Goal: Task Accomplishment & Management: Manage account settings

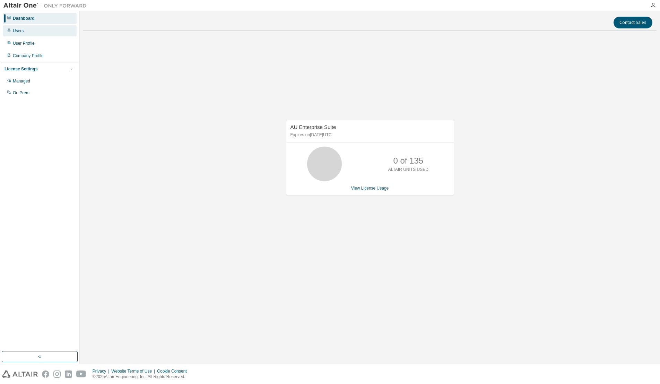
click at [31, 33] on div "Users" at bounding box center [40, 30] width 74 height 11
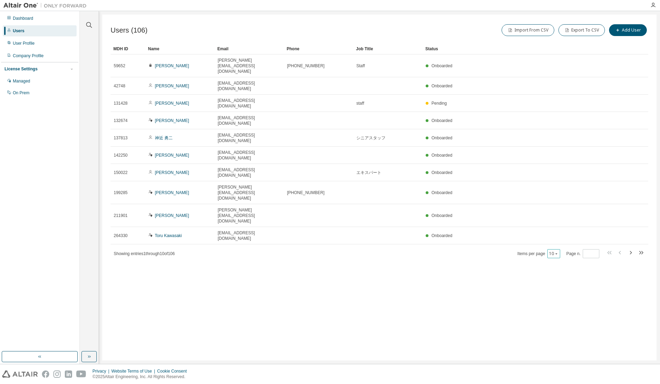
click at [557, 253] on icon "button" at bounding box center [556, 253] width 2 height 1
click at [558, 222] on div "100" at bounding box center [575, 224] width 55 height 8
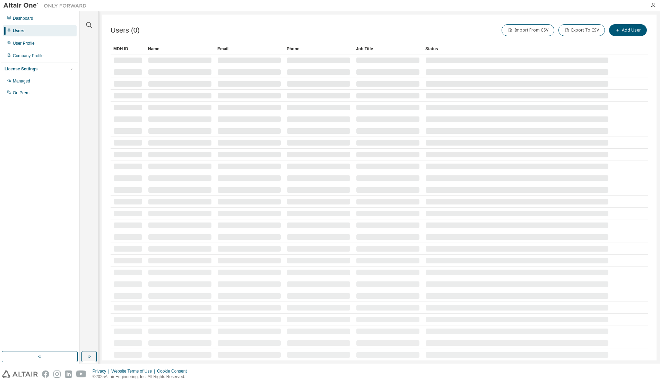
type button "100"
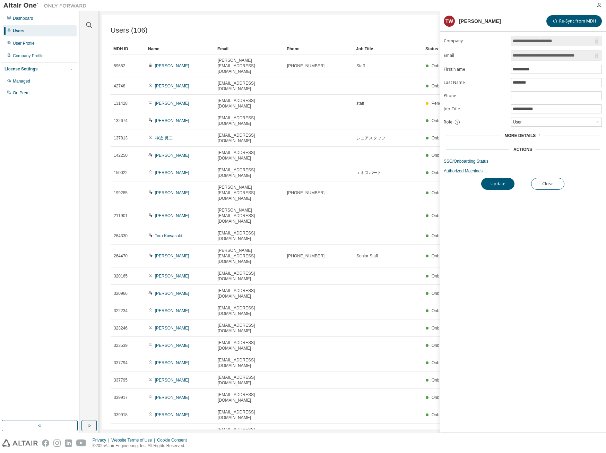
click at [523, 136] on span "More Details" at bounding box center [519, 135] width 31 height 5
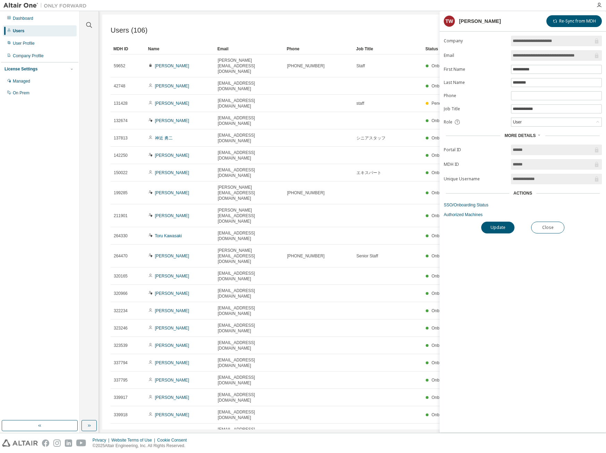
drag, startPoint x: 545, startPoint y: 178, endPoint x: 516, endPoint y: 176, distance: 29.2
click at [516, 176] on input "**********" at bounding box center [553, 178] width 80 height 7
drag, startPoint x: 516, startPoint y: 176, endPoint x: 476, endPoint y: 215, distance: 56.1
click at [476, 215] on link "Authorized Machines" at bounding box center [523, 215] width 158 height 6
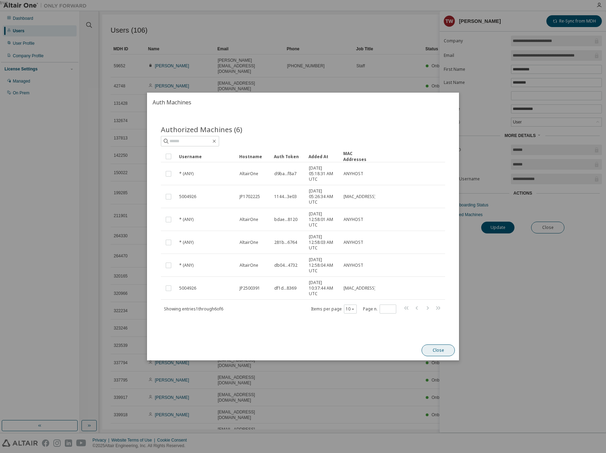
click at [445, 349] on button "Close" at bounding box center [437, 350] width 33 height 12
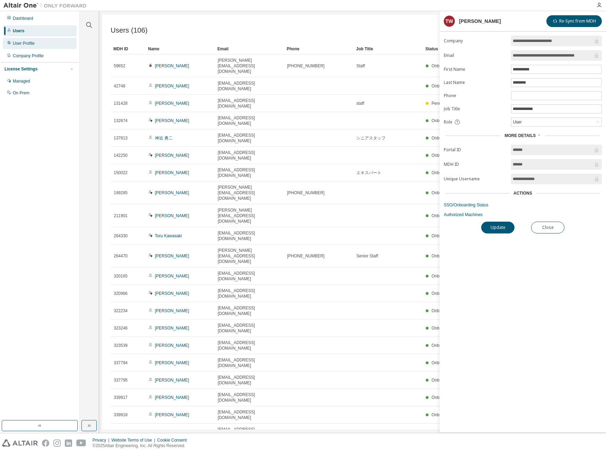
click at [51, 42] on div "User Profile" at bounding box center [40, 43] width 74 height 11
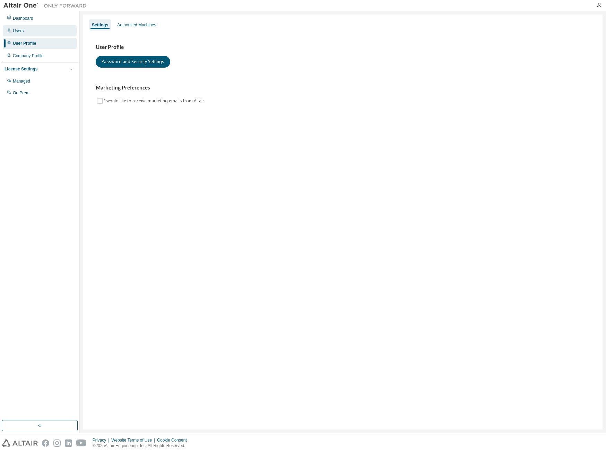
click at [42, 33] on div "Users" at bounding box center [40, 30] width 74 height 11
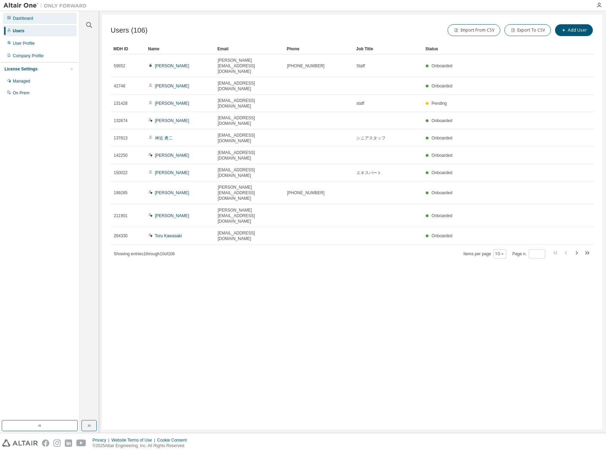
click at [18, 19] on div "Dashboard" at bounding box center [23, 19] width 20 height 6
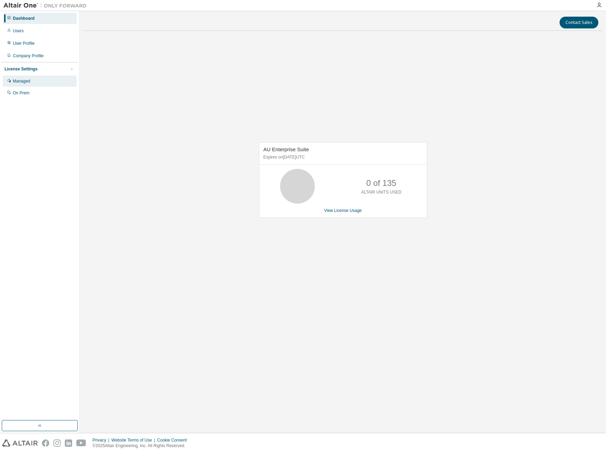
click at [27, 81] on div "Managed" at bounding box center [21, 81] width 17 height 6
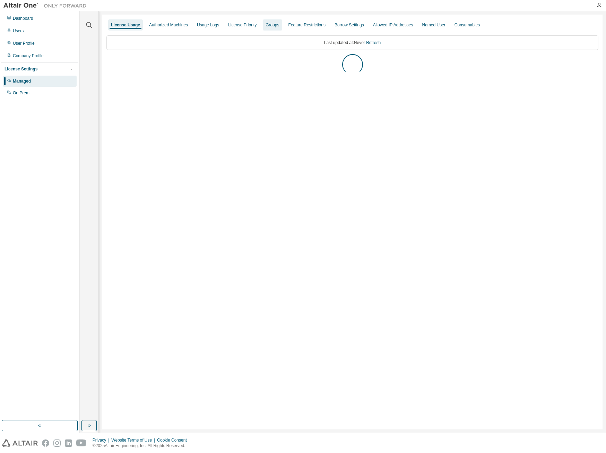
click at [269, 27] on div "Groups" at bounding box center [272, 25] width 14 height 6
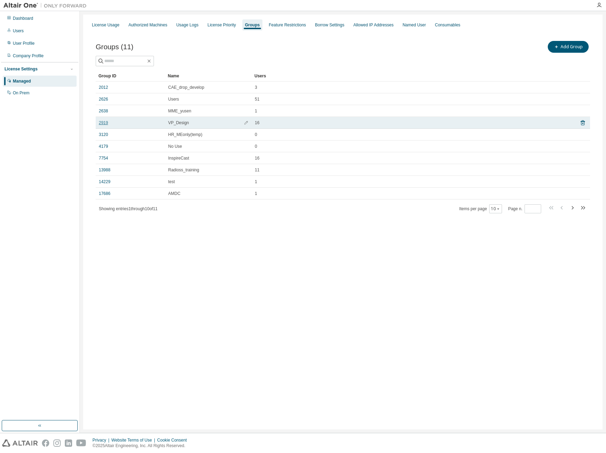
click at [102, 122] on link "2919" at bounding box center [103, 123] width 9 height 6
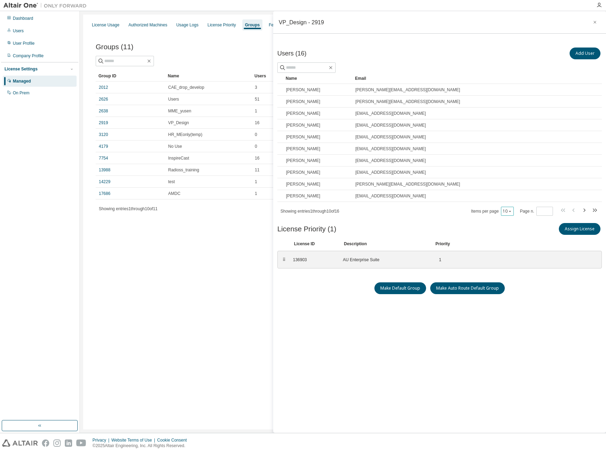
click at [509, 211] on icon "button" at bounding box center [510, 211] width 4 height 4
click at [513, 252] on div "100" at bounding box center [529, 253] width 55 height 8
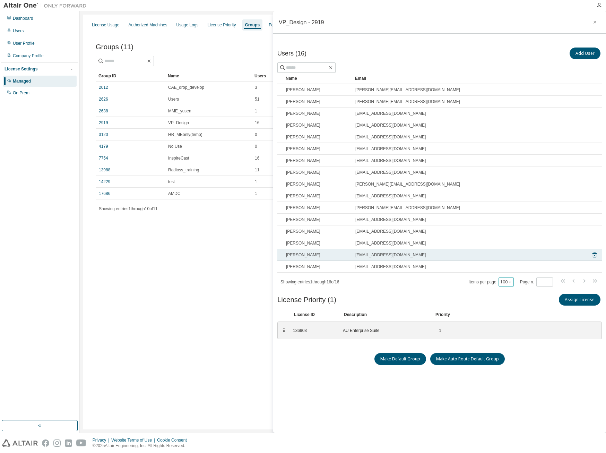
type button "100"
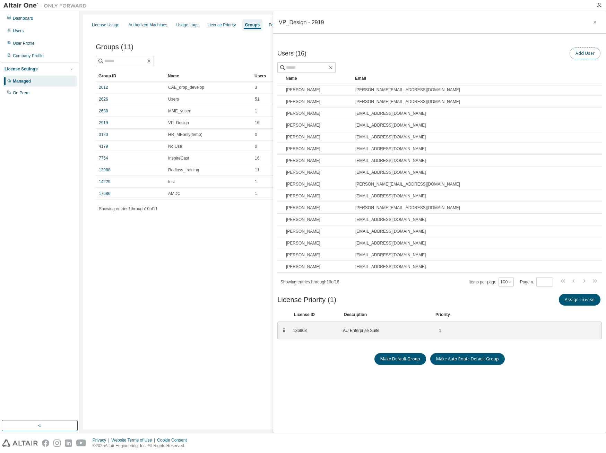
click at [589, 53] on button "Add User" at bounding box center [584, 53] width 31 height 12
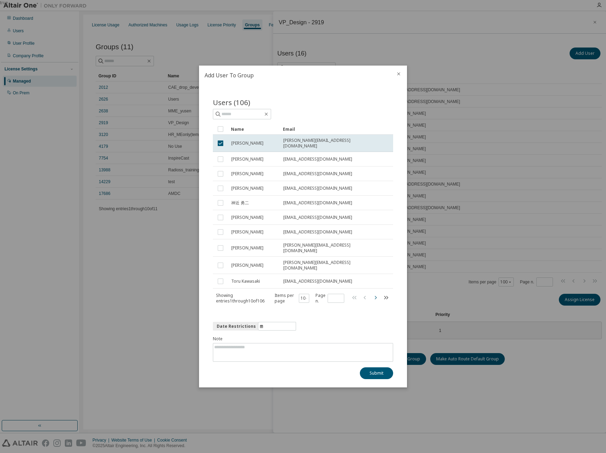
click at [374, 293] on icon "button" at bounding box center [375, 297] width 8 height 8
type input "*"
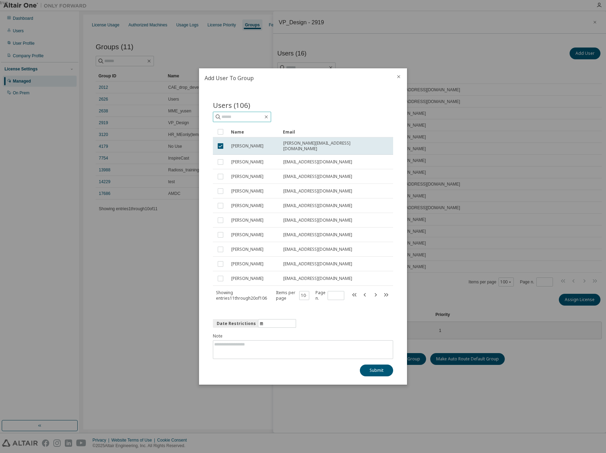
click at [230, 114] on span at bounding box center [242, 117] width 58 height 10
click at [226, 116] on input "text" at bounding box center [242, 116] width 42 height 7
type input "**********"
type input "*"
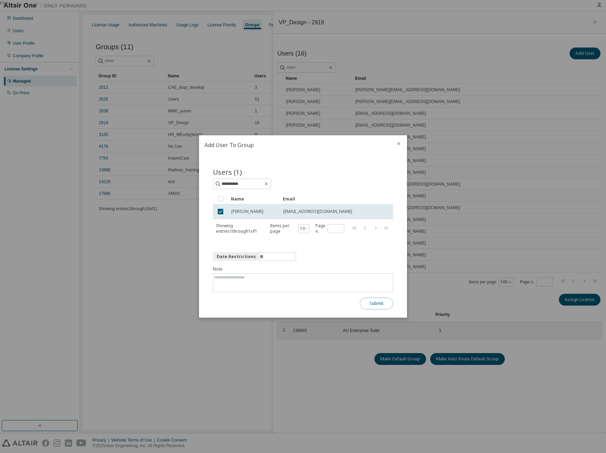
click at [379, 301] on button "Submit" at bounding box center [376, 303] width 33 height 12
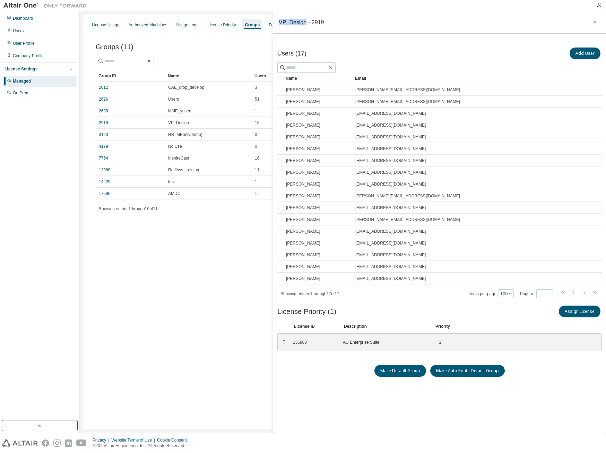
drag, startPoint x: 304, startPoint y: 22, endPoint x: 278, endPoint y: 20, distance: 25.7
click at [278, 20] on div "VP_Design - 2919" at bounding box center [439, 22] width 333 height 23
copy div "VP_Design"
drag, startPoint x: 439, startPoint y: 137, endPoint x: 353, endPoint y: 135, distance: 85.9
click at [353, 135] on td "[EMAIL_ADDRESS][DOMAIN_NAME]" at bounding box center [471, 137] width 238 height 12
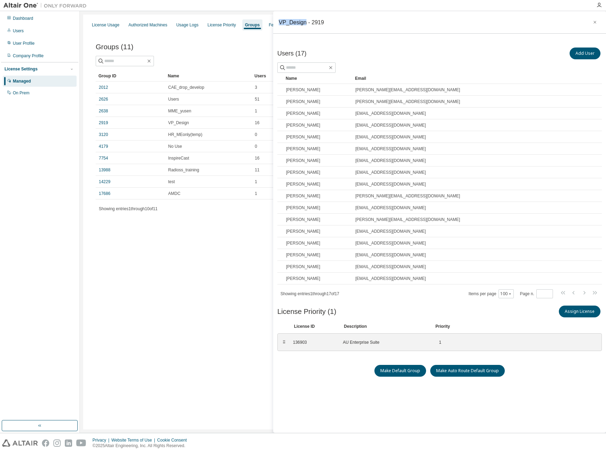
copy span "[EMAIL_ADDRESS][DOMAIN_NAME]"
click at [601, 5] on icon "button" at bounding box center [599, 5] width 6 height 6
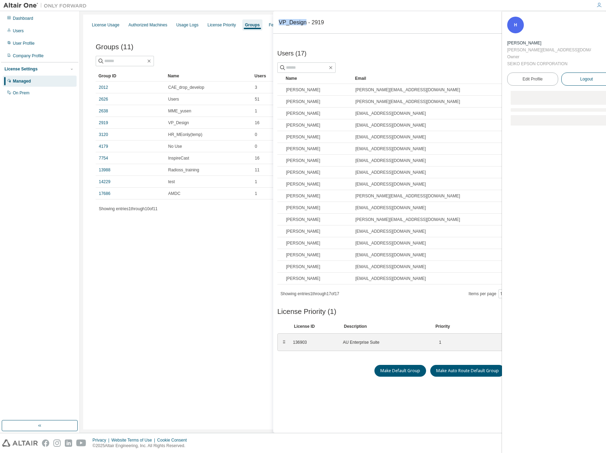
click at [582, 76] on span "Logout" at bounding box center [586, 79] width 13 height 7
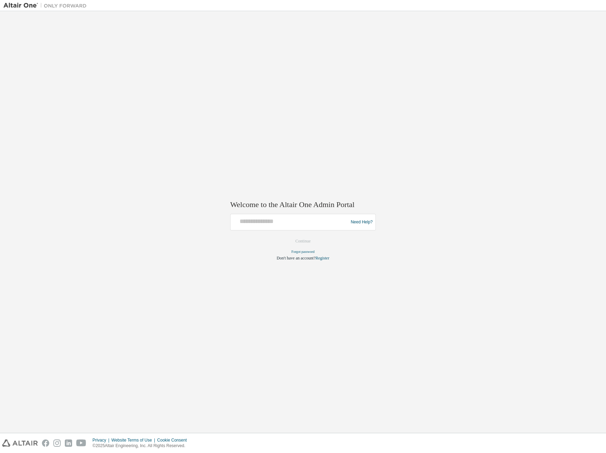
click at [361, 134] on div "Welcome to the Altair One Admin Portal Need Help? Please make sure that you pro…" at bounding box center [302, 222] width 599 height 414
